Goal: Task Accomplishment & Management: Manage account settings

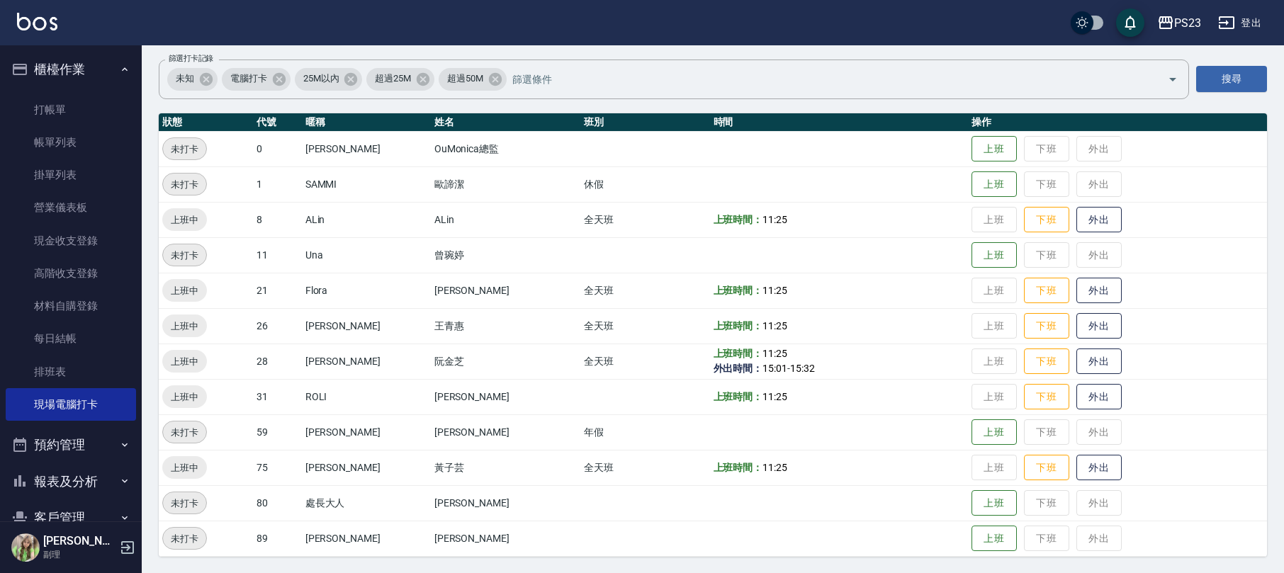
scroll to position [105, 0]
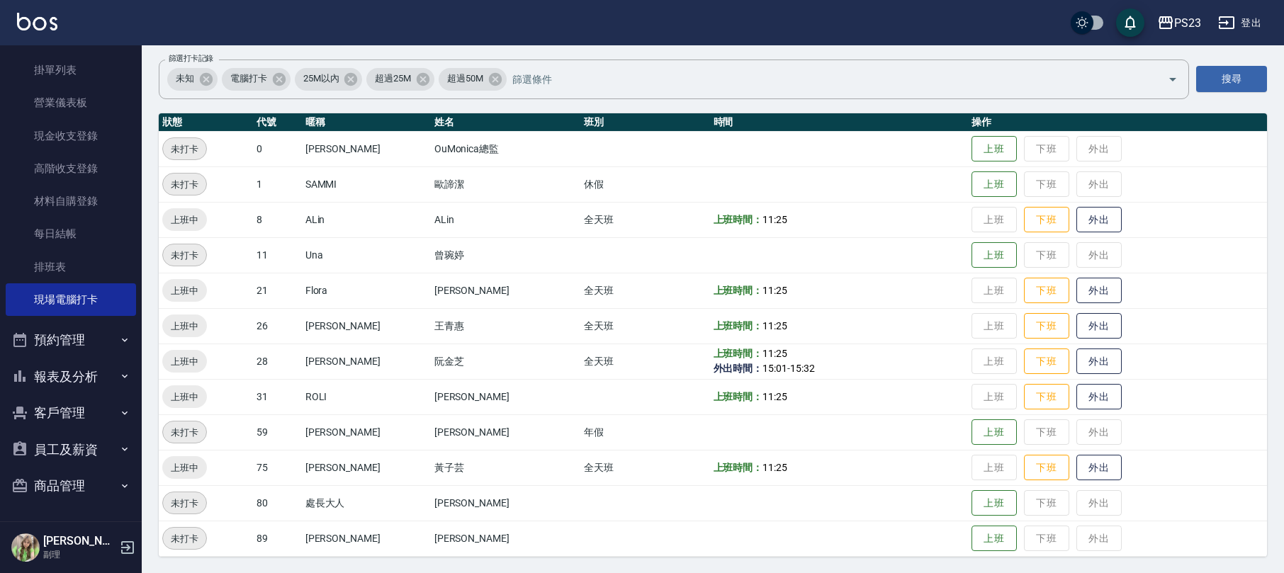
click at [94, 369] on button "報表及分析" at bounding box center [71, 377] width 130 height 37
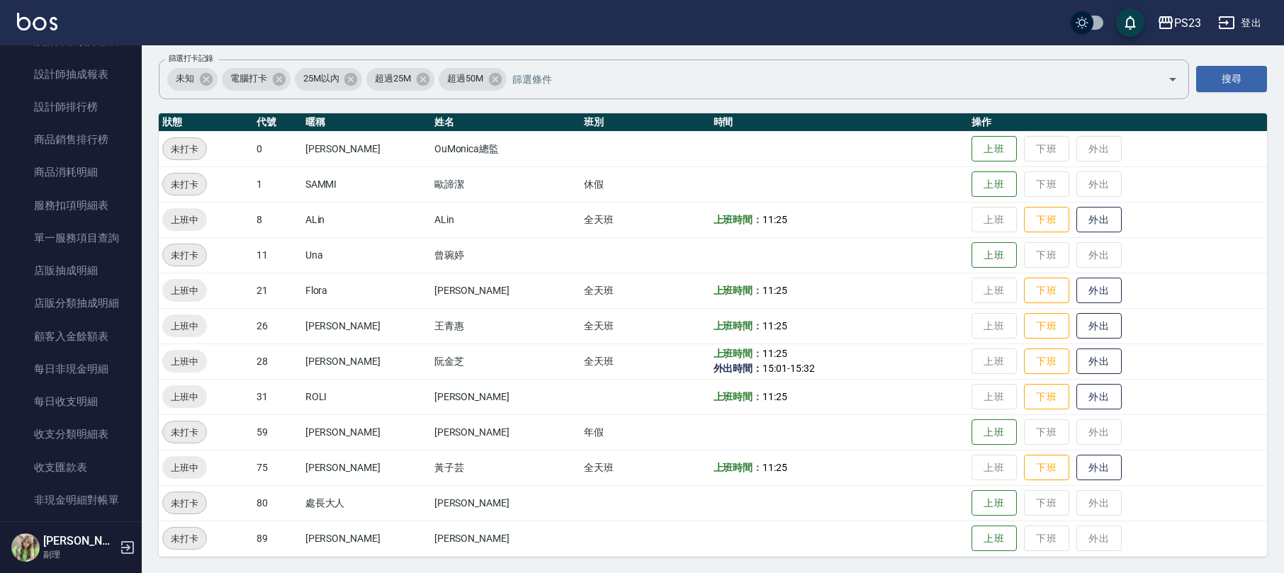
scroll to position [1033, 0]
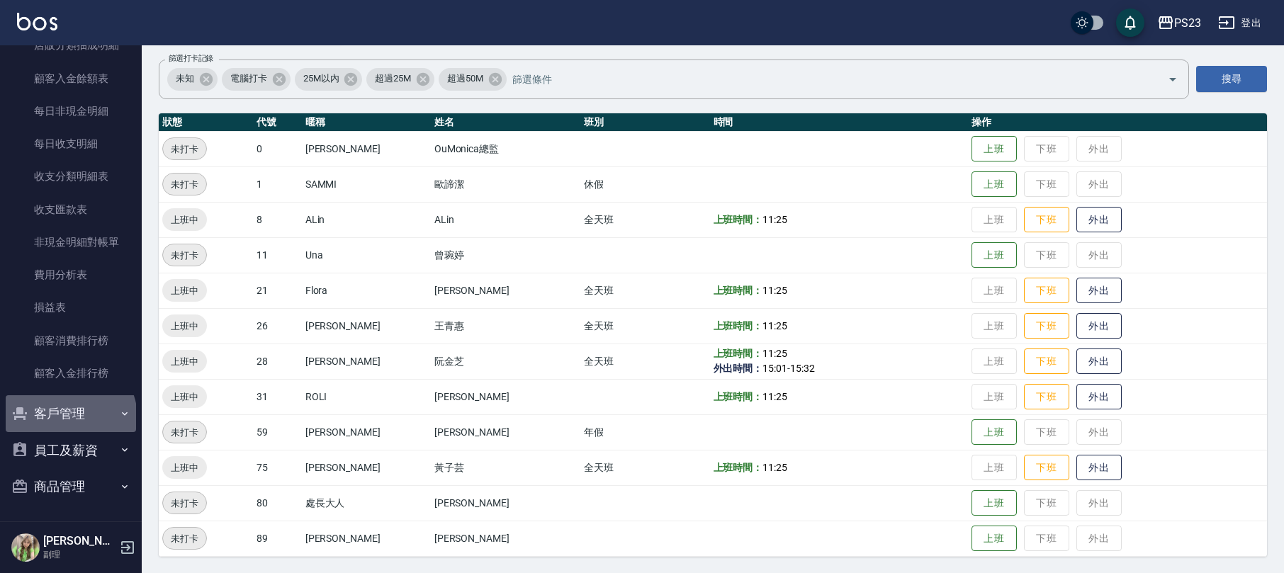
click at [69, 417] on button "客戶管理" at bounding box center [71, 413] width 130 height 37
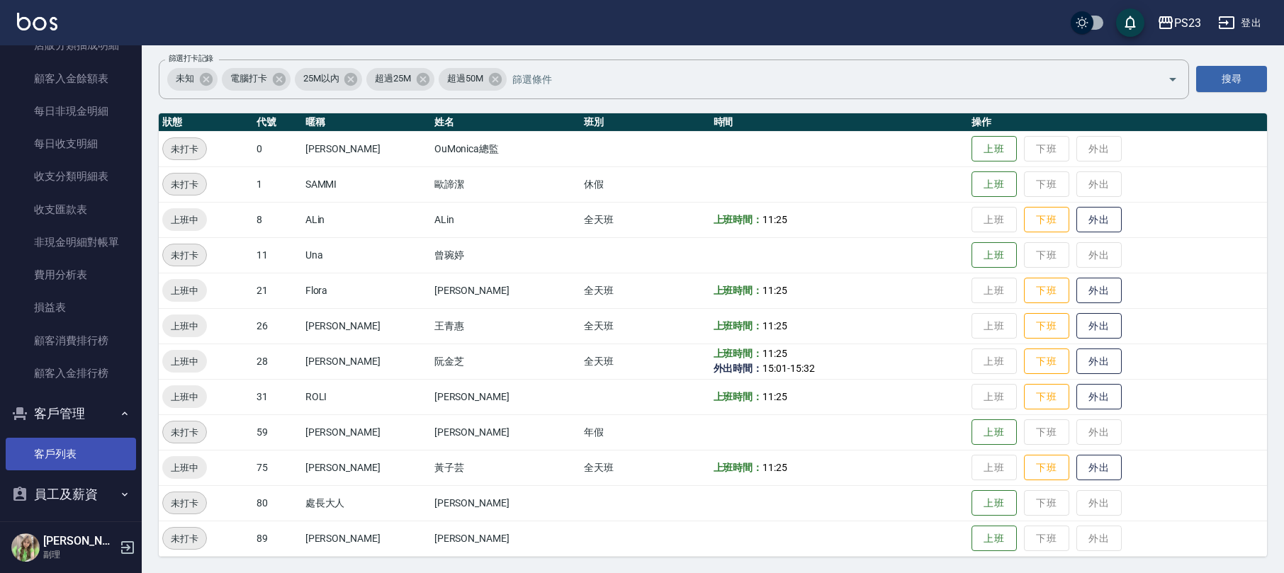
click at [65, 451] on link "客戶列表" at bounding box center [71, 454] width 130 height 33
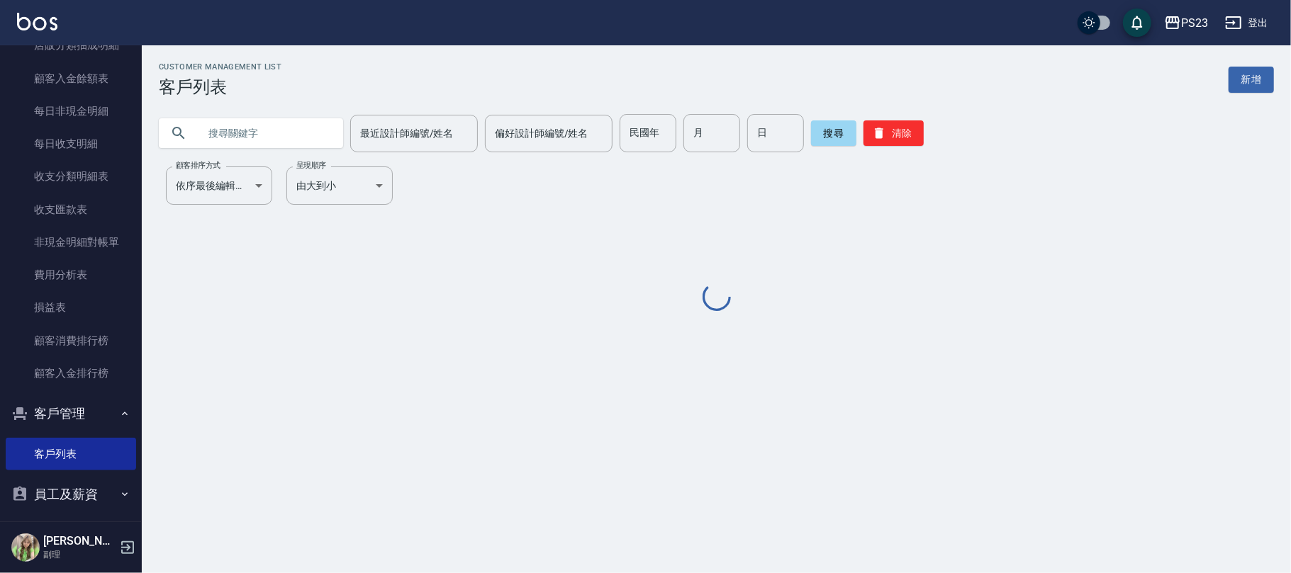
click at [270, 129] on input "text" at bounding box center [264, 133] width 133 height 38
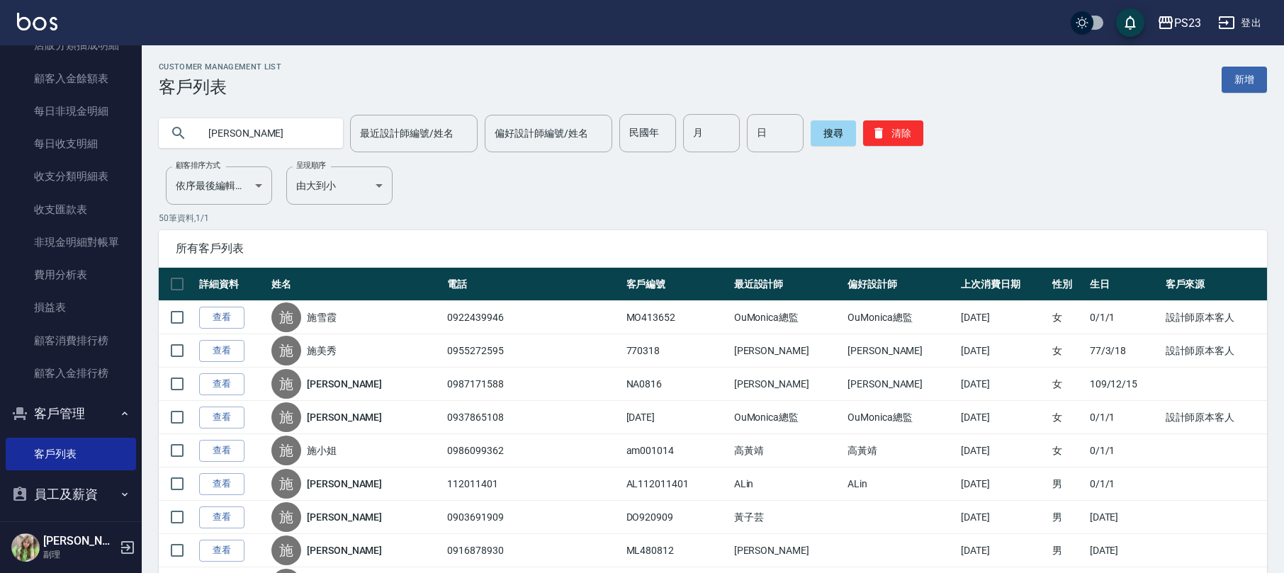
type input "[PERSON_NAME]"
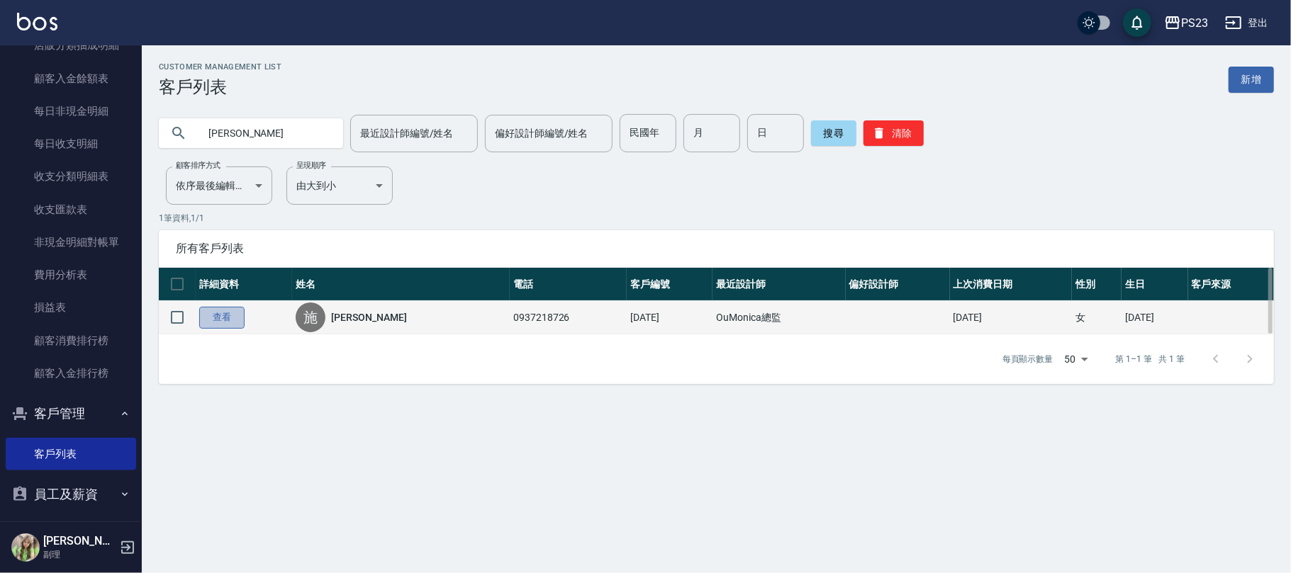
click at [225, 313] on link "查看" at bounding box center [221, 318] width 45 height 22
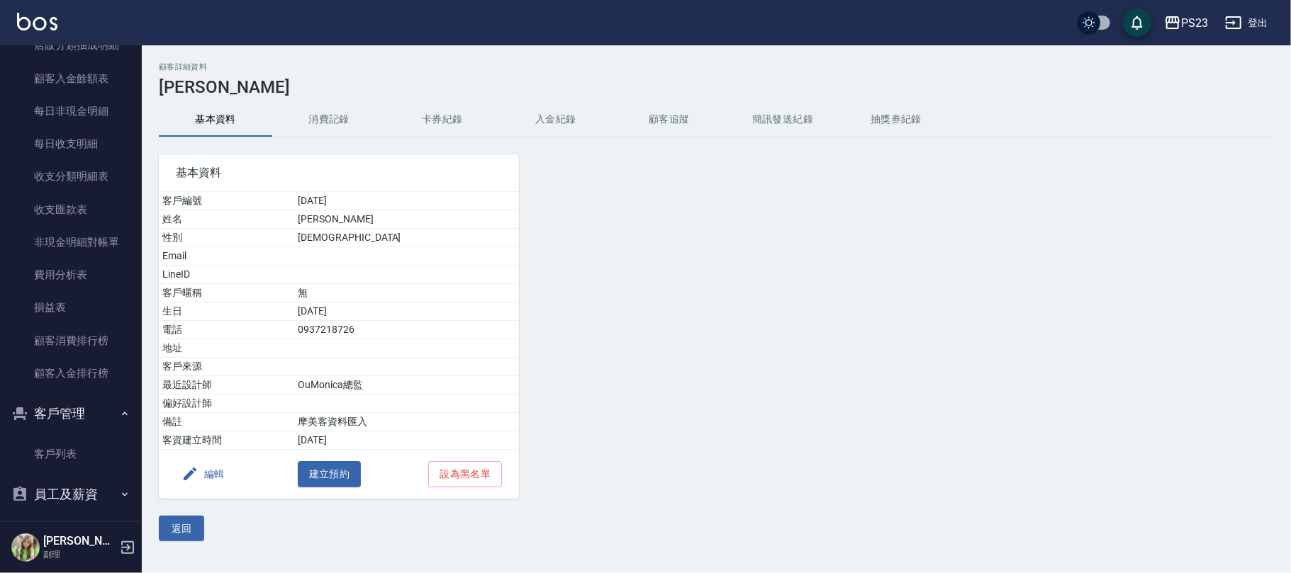
click at [571, 128] on button "入金紀錄" at bounding box center [555, 120] width 113 height 34
